Goal: Information Seeking & Learning: Learn about a topic

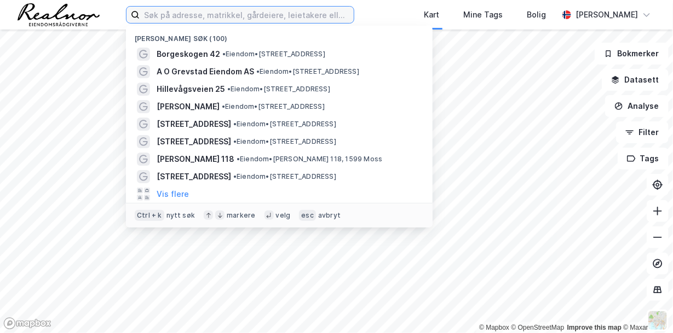
click at [221, 18] on input at bounding box center [247, 15] width 214 height 16
paste input "r"
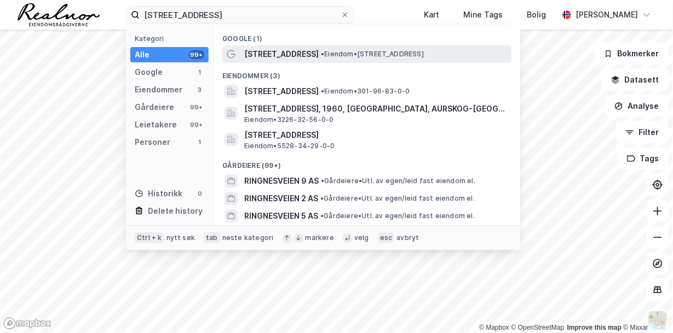
click at [316, 59] on div "[STREET_ADDRESS] • Eiendom • [STREET_ADDRESS]" at bounding box center [376, 54] width 265 height 13
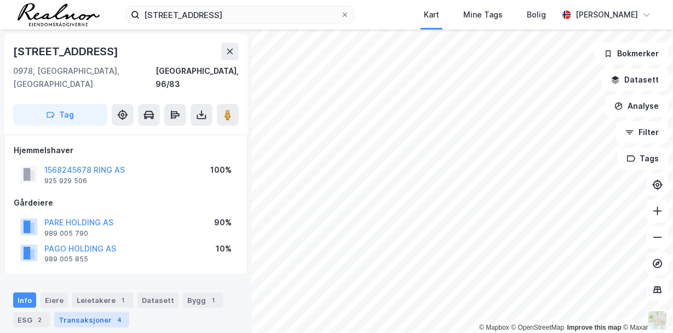
click at [114, 315] on div "4" at bounding box center [119, 320] width 11 height 11
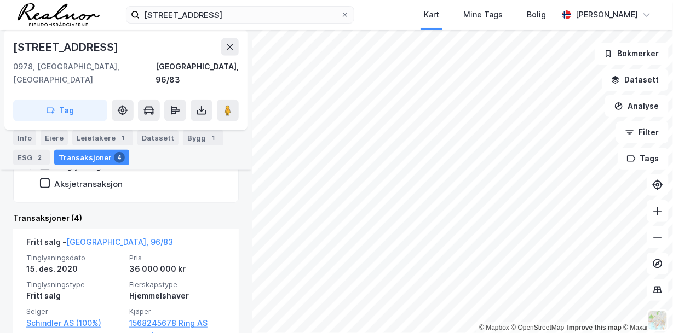
scroll to position [308, 0]
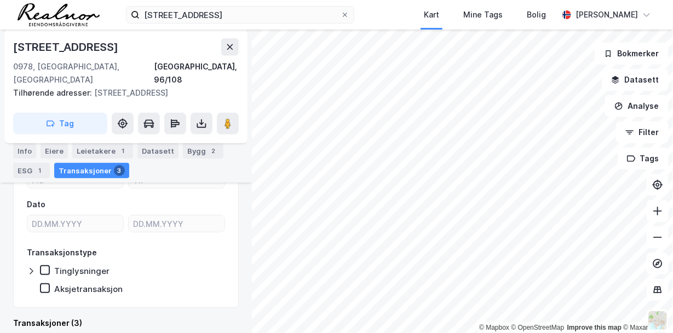
scroll to position [295, 0]
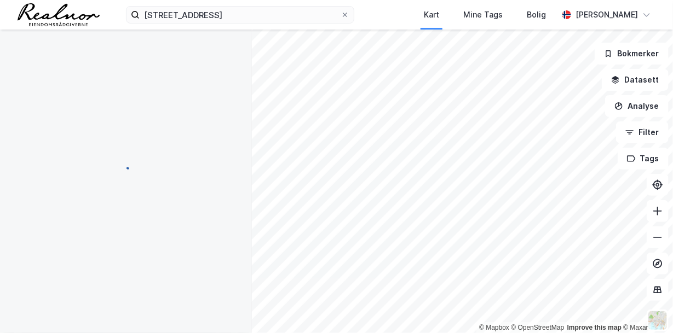
scroll to position [158, 0]
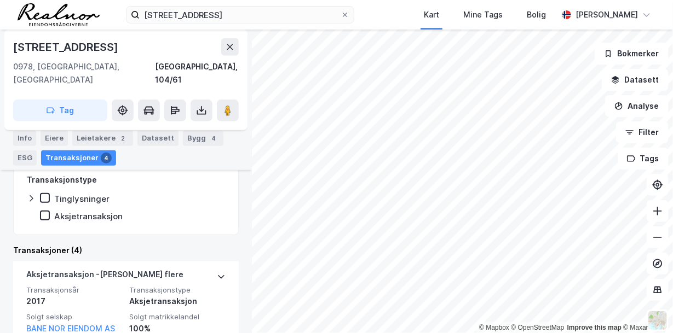
scroll to position [282, 0]
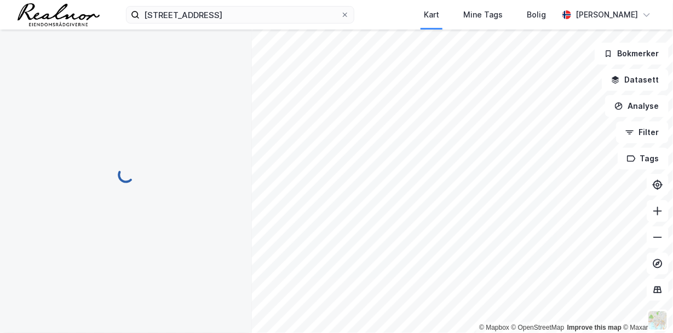
scroll to position [171, 0]
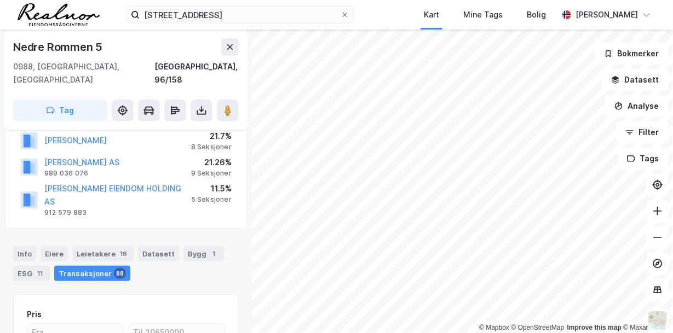
scroll to position [144, 0]
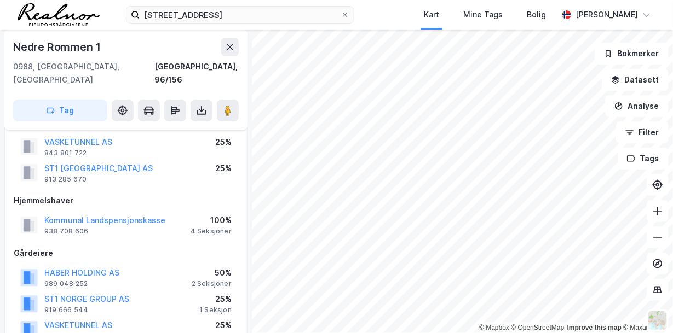
scroll to position [110, 0]
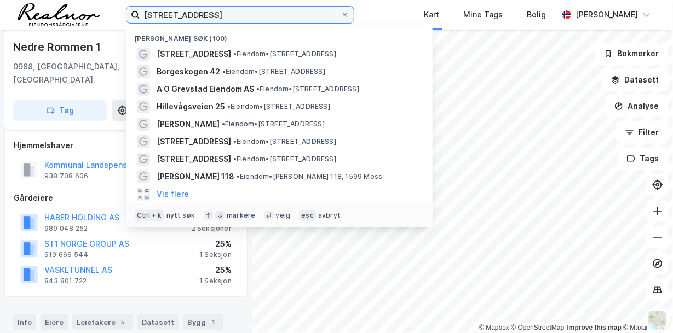
click at [219, 16] on input "[STREET_ADDRESS]" at bounding box center [240, 15] width 201 height 16
drag, startPoint x: 218, startPoint y: 14, endPoint x: 64, endPoint y: 11, distance: 154.5
click at [65, 11] on div "ringnesveien 19 Nylige søk (100) [STREET_ADDRESS] • Eiendom • [STREET_ADDRESS] …" at bounding box center [336, 15] width 673 height 30
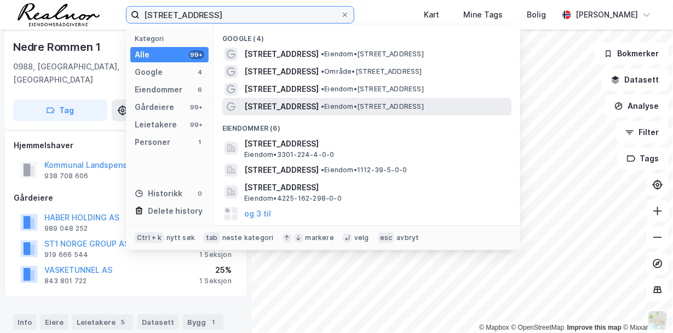
type input "[STREET_ADDRESS]"
click at [292, 105] on span "[STREET_ADDRESS]" at bounding box center [281, 106] width 74 height 13
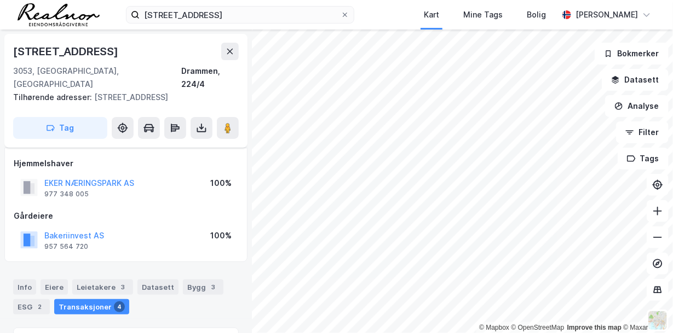
scroll to position [110, 0]
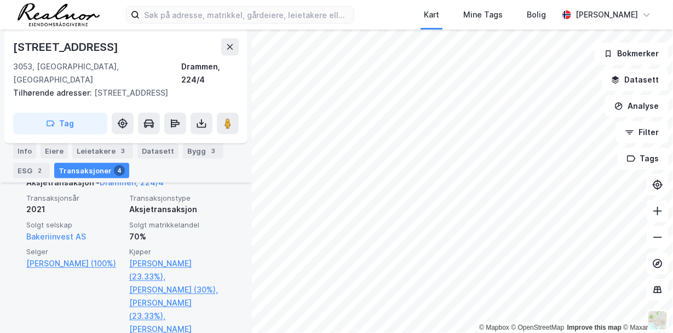
scroll to position [405, 0]
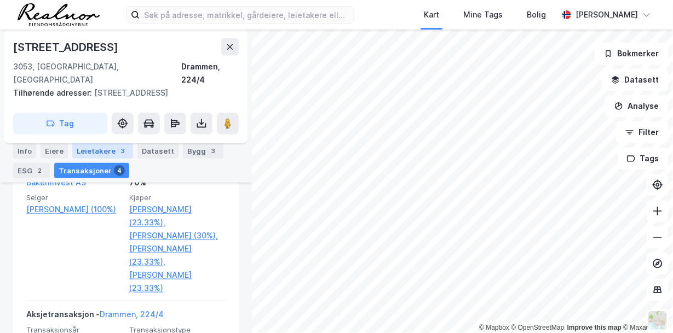
click at [97, 150] on div "Leietakere 3" at bounding box center [102, 150] width 61 height 15
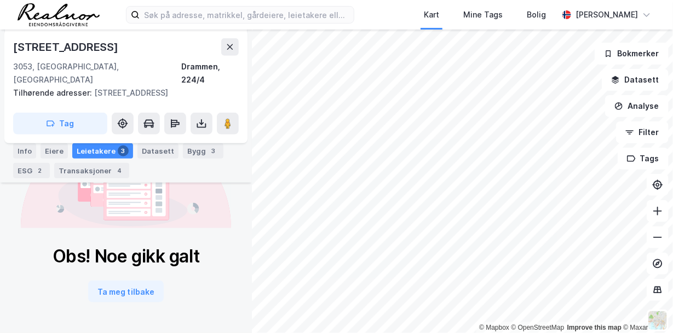
scroll to position [209, 0]
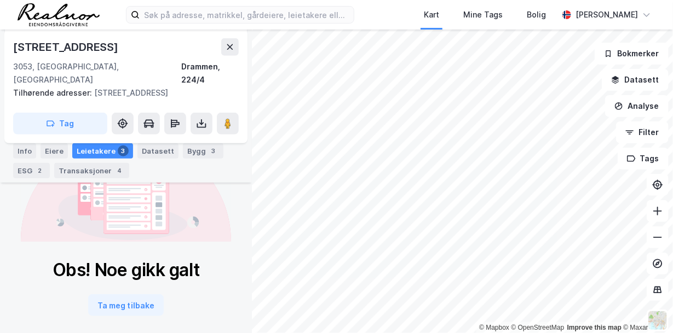
click at [111, 152] on div "Leietakere 3" at bounding box center [102, 150] width 61 height 15
click at [25, 154] on div "Info" at bounding box center [24, 150] width 23 height 15
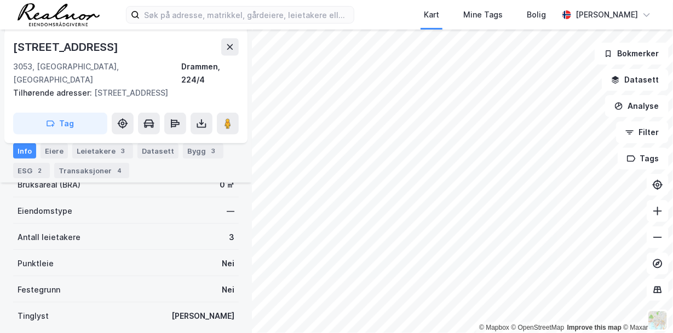
scroll to position [345, 0]
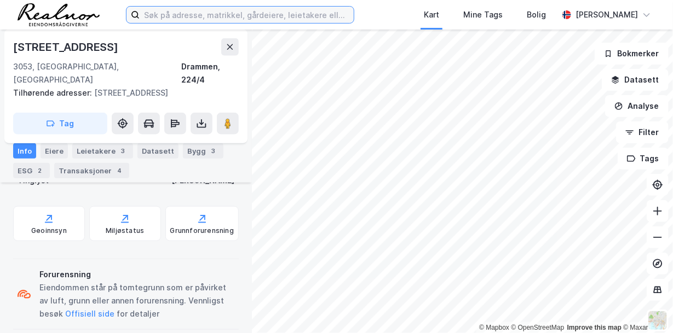
click at [195, 13] on input at bounding box center [247, 15] width 214 height 16
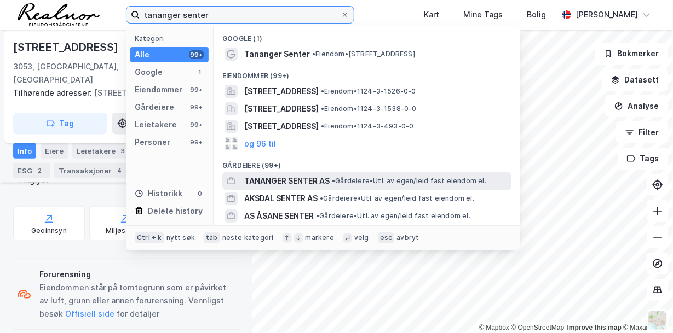
type input "tananger senter"
click at [324, 179] on span "TANANGER SENTER AS" at bounding box center [286, 181] width 85 height 13
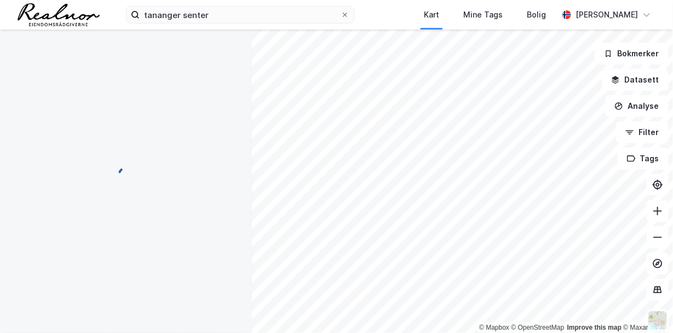
scroll to position [345, 0]
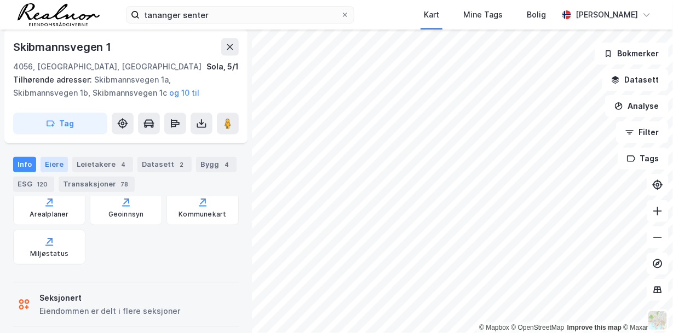
click at [55, 164] on div "Eiere" at bounding box center [54, 164] width 27 height 15
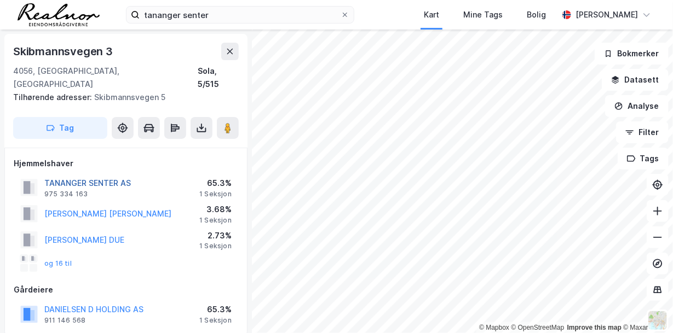
click at [0, 0] on button "TANANGER SENTER AS" at bounding box center [0, 0] width 0 height 0
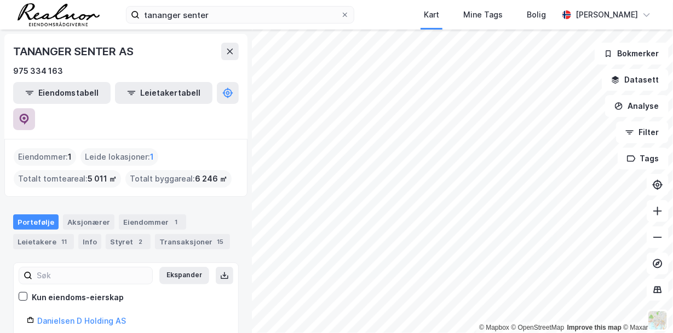
click at [29, 114] on icon at bounding box center [24, 119] width 9 height 11
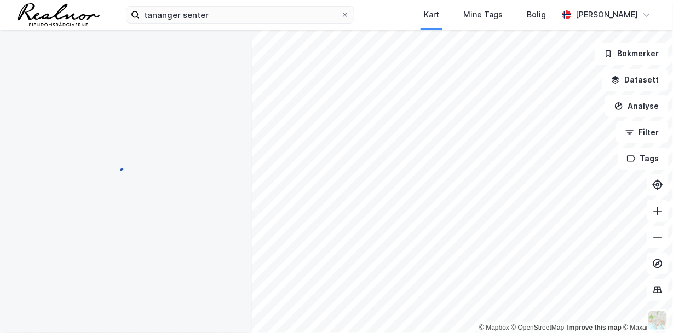
scroll to position [1, 0]
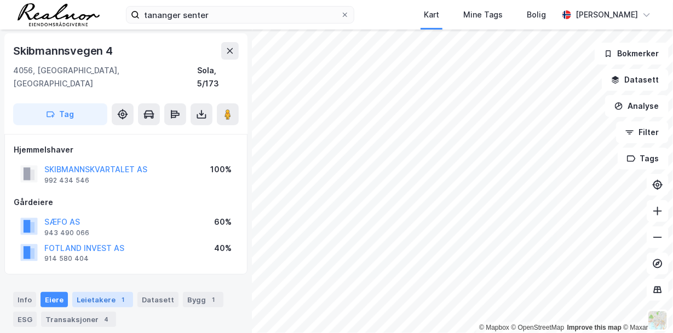
click at [108, 292] on div "Leietakere 1" at bounding box center [102, 299] width 61 height 15
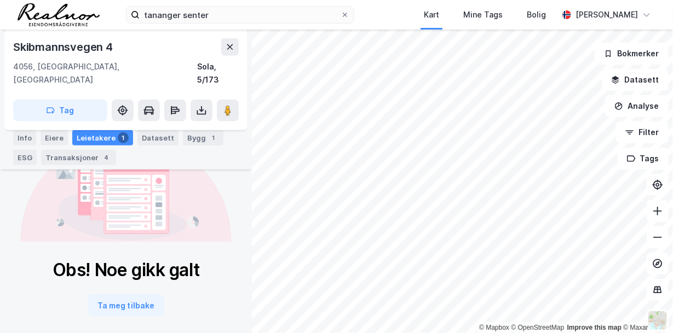
scroll to position [58, 0]
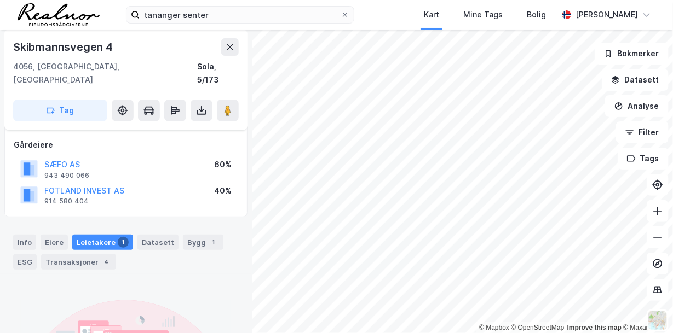
click at [105, 235] on div "Leietakere 1" at bounding box center [102, 242] width 61 height 15
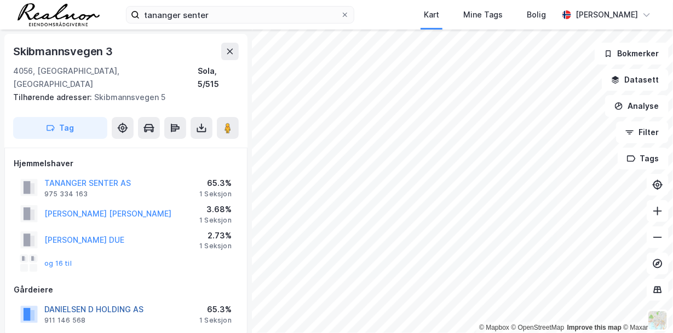
click at [0, 0] on button "DANIELSEN D HOLDING AS" at bounding box center [0, 0] width 0 height 0
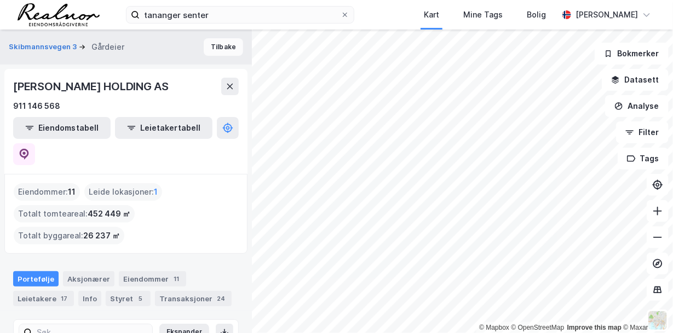
click at [218, 48] on button "Tilbake" at bounding box center [223, 47] width 39 height 18
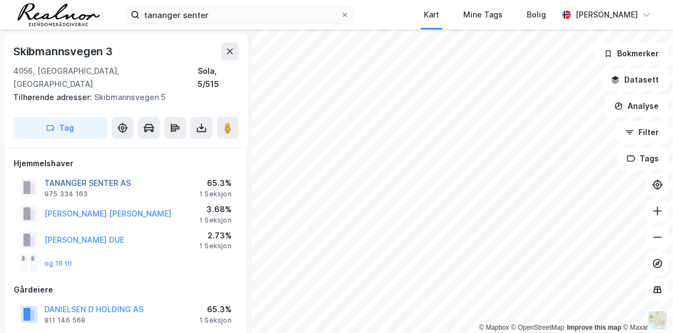
click at [0, 0] on button "TANANGER SENTER AS" at bounding box center [0, 0] width 0 height 0
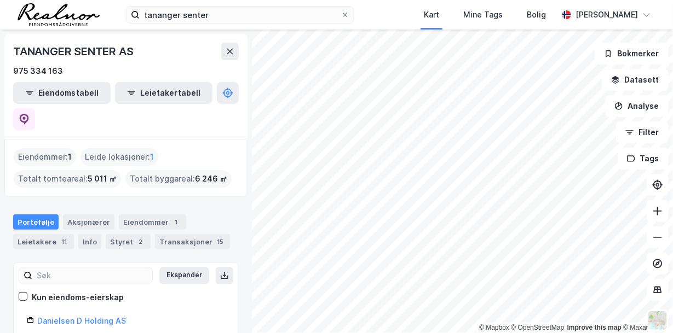
scroll to position [54, 0]
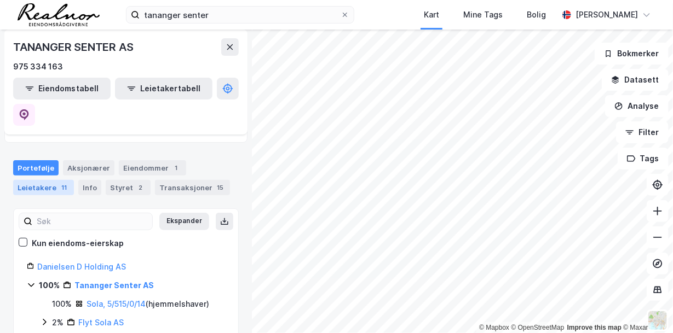
click at [50, 180] on div "Leietakere 11" at bounding box center [43, 187] width 61 height 15
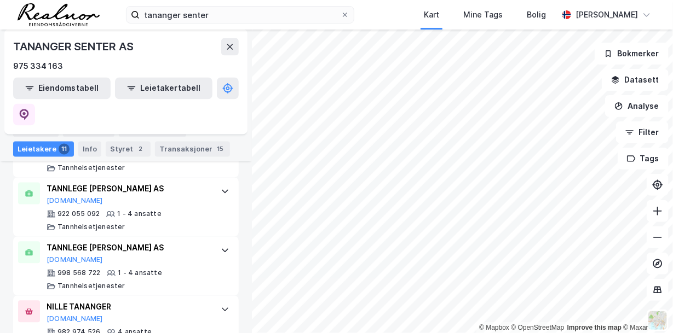
scroll to position [784, 0]
